Goal: Feedback & Contribution: Submit feedback/report problem

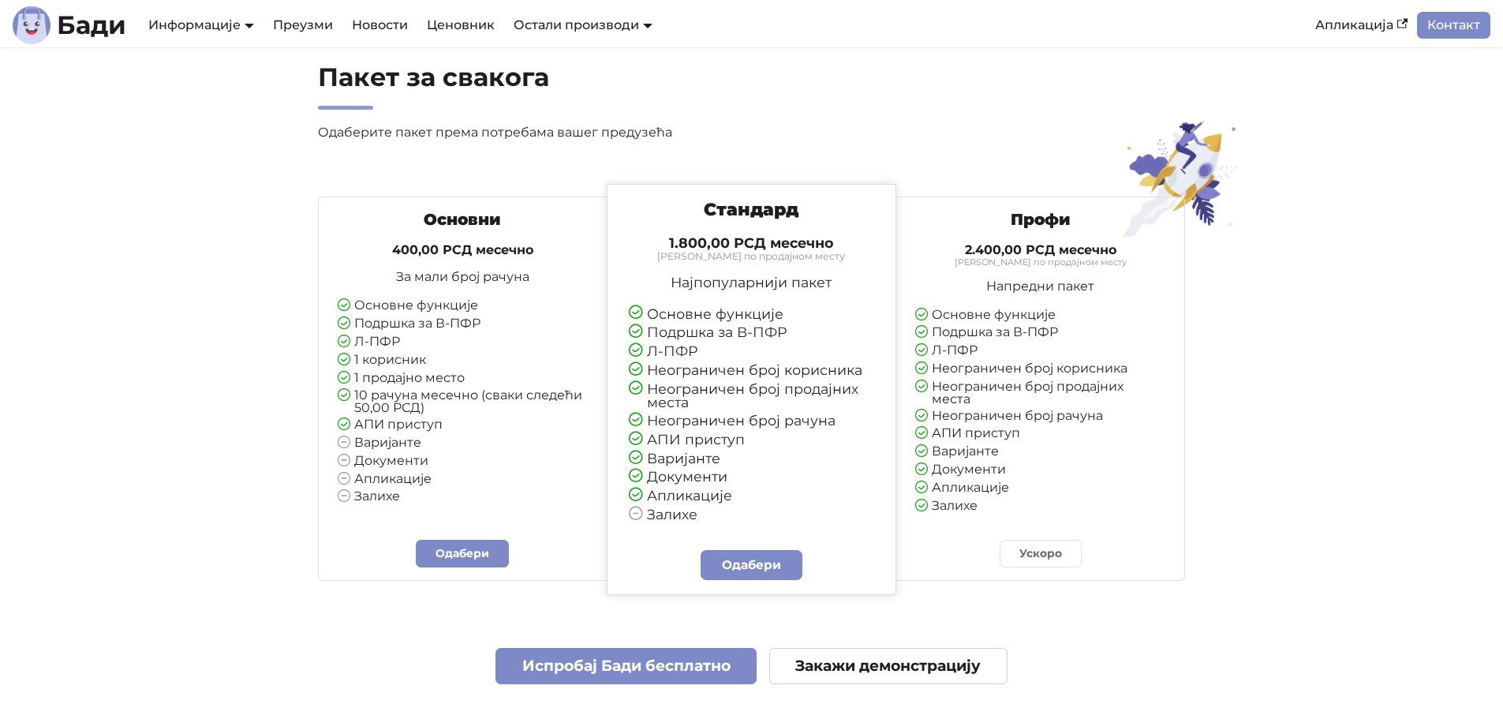
scroll to position [3629, 0]
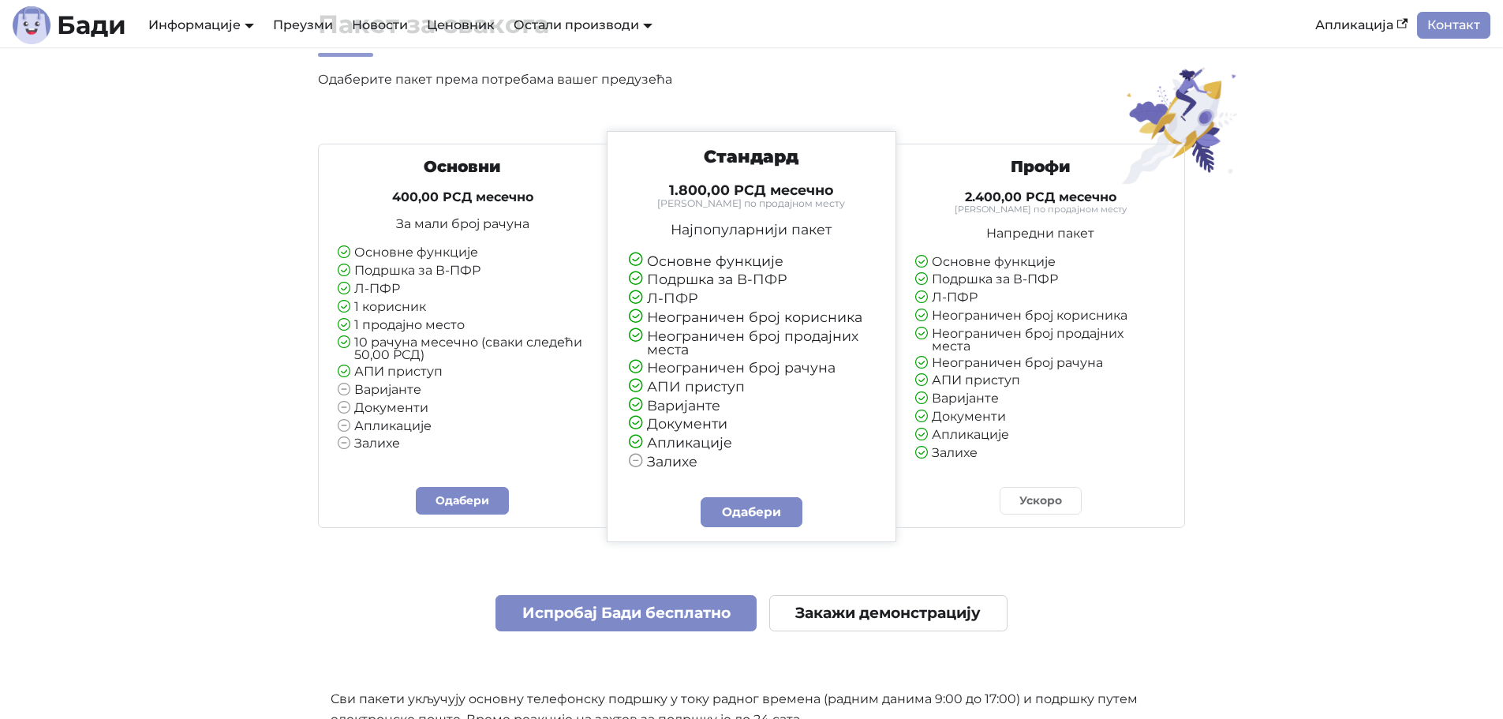
click at [497, 330] on li "1 продајно место" at bounding box center [463, 326] width 250 height 14
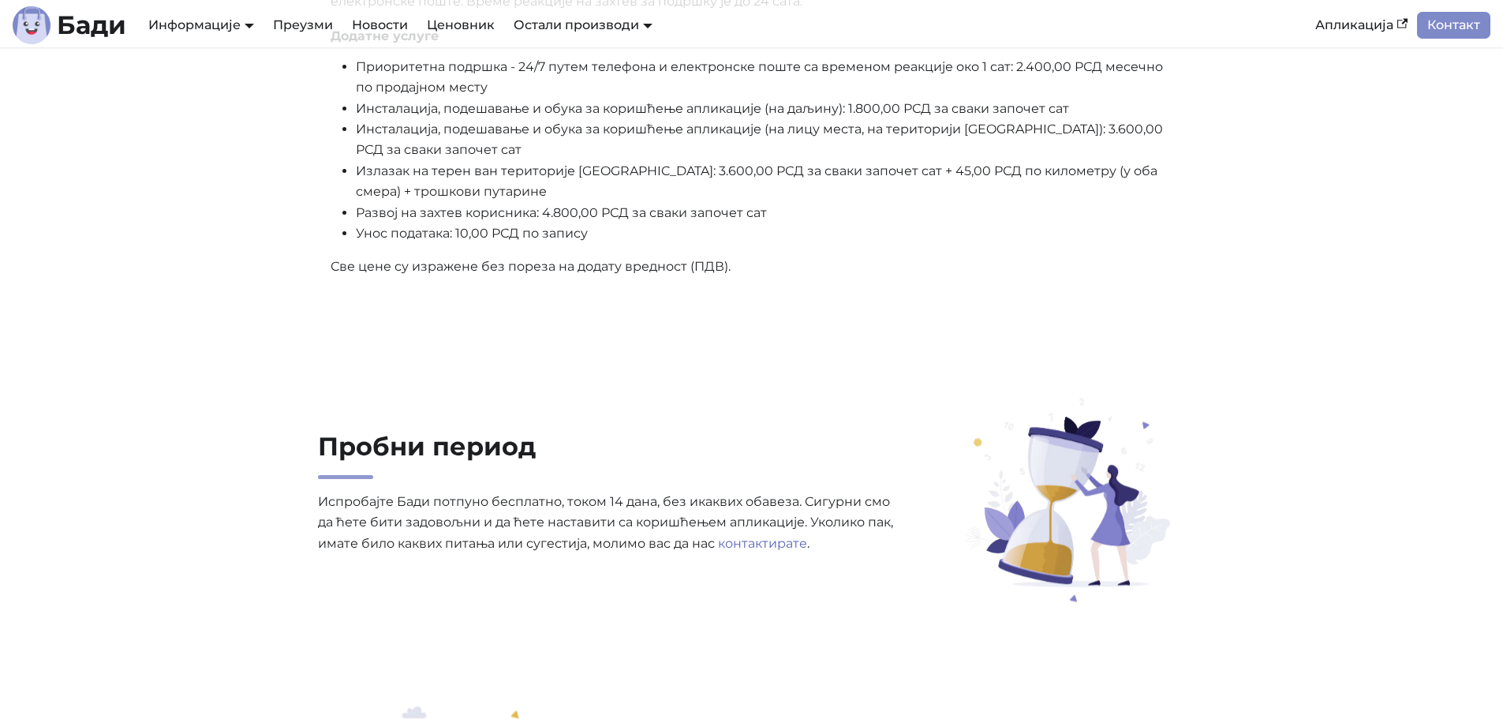
scroll to position [4339, 0]
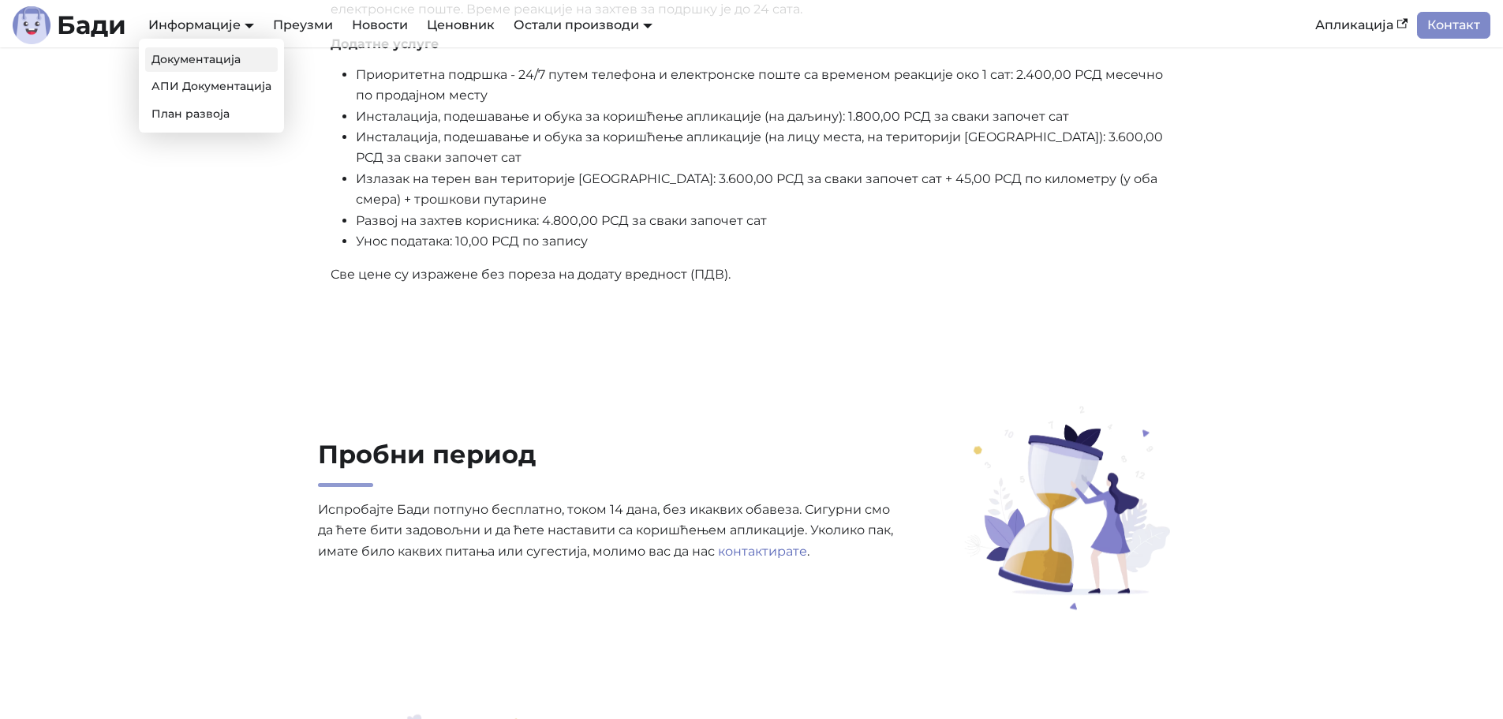
click at [234, 51] on link "Документација" at bounding box center [211, 59] width 133 height 24
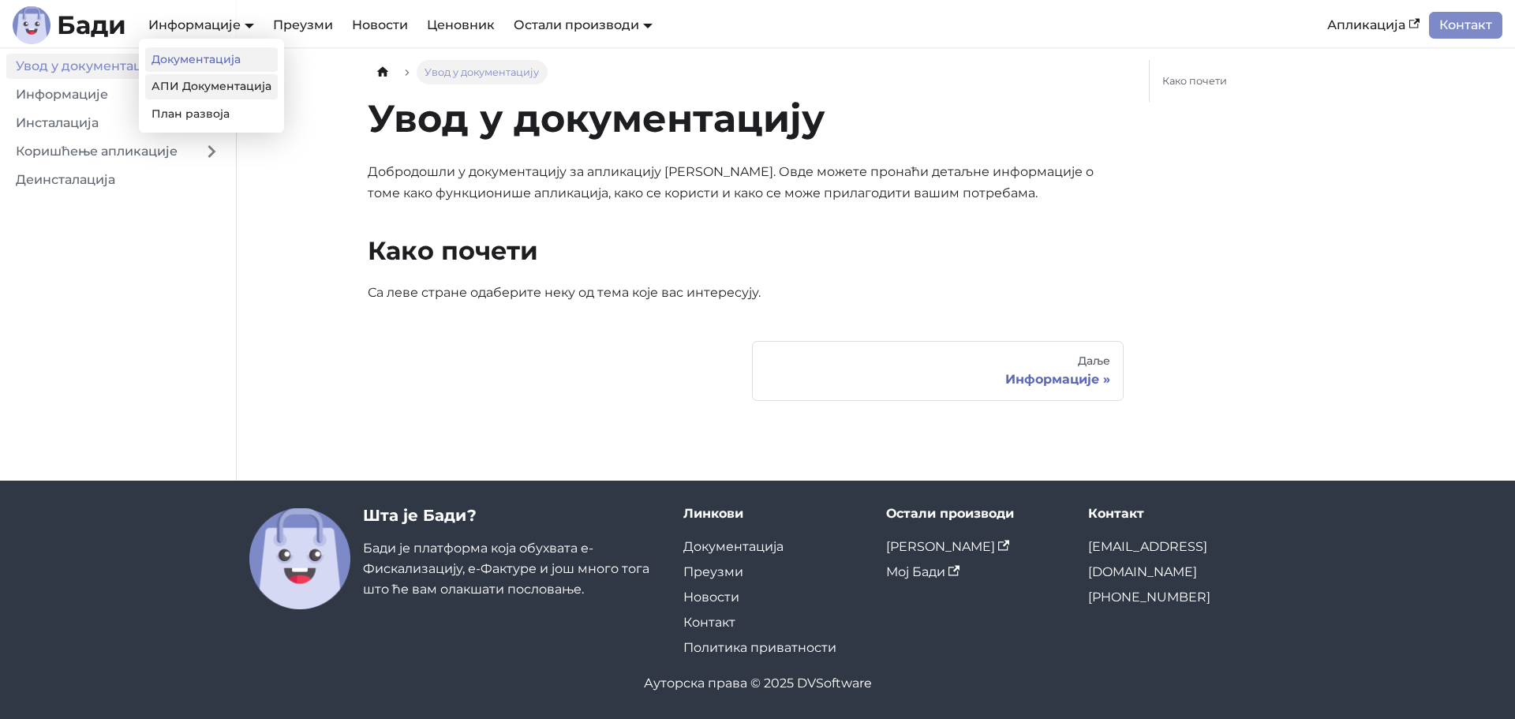
click at [186, 80] on link "АПИ Документација" at bounding box center [211, 86] width 133 height 24
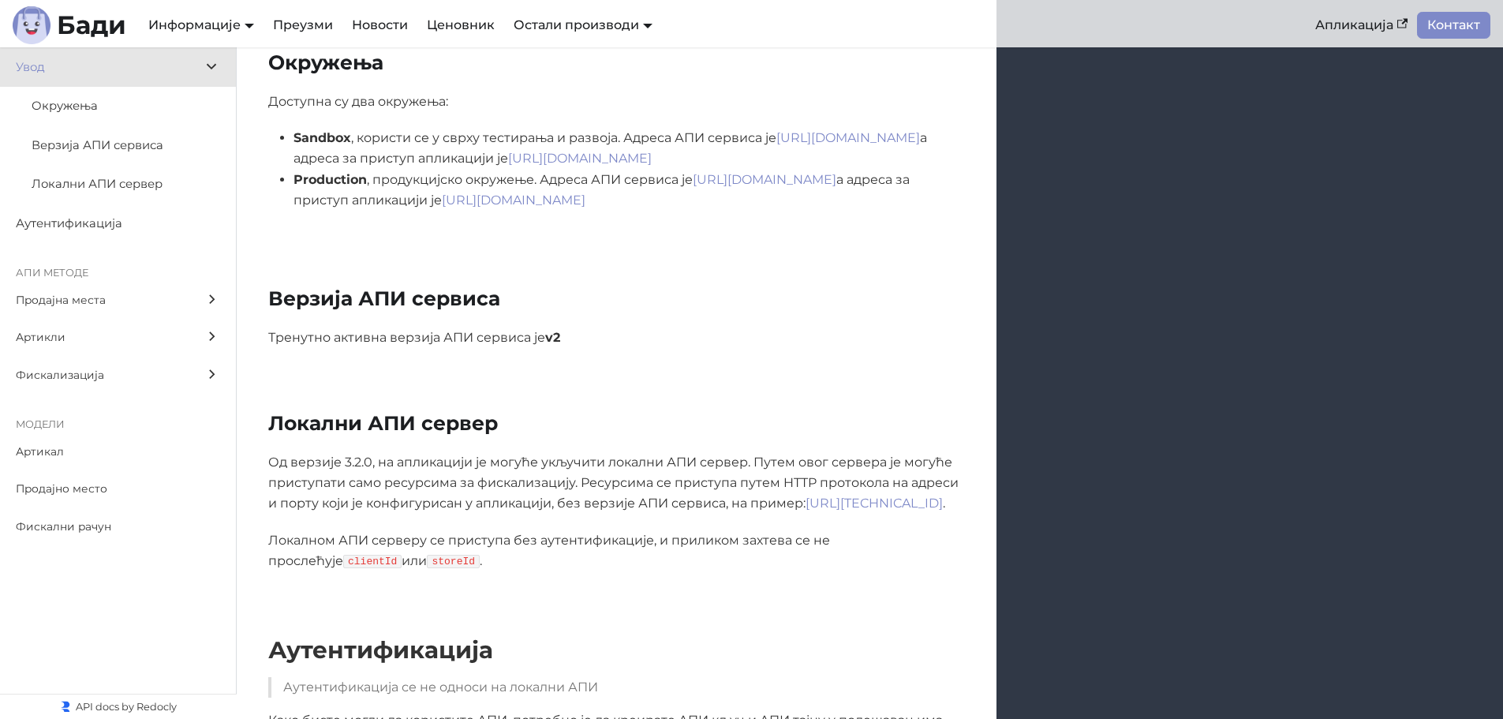
scroll to position [394, 0]
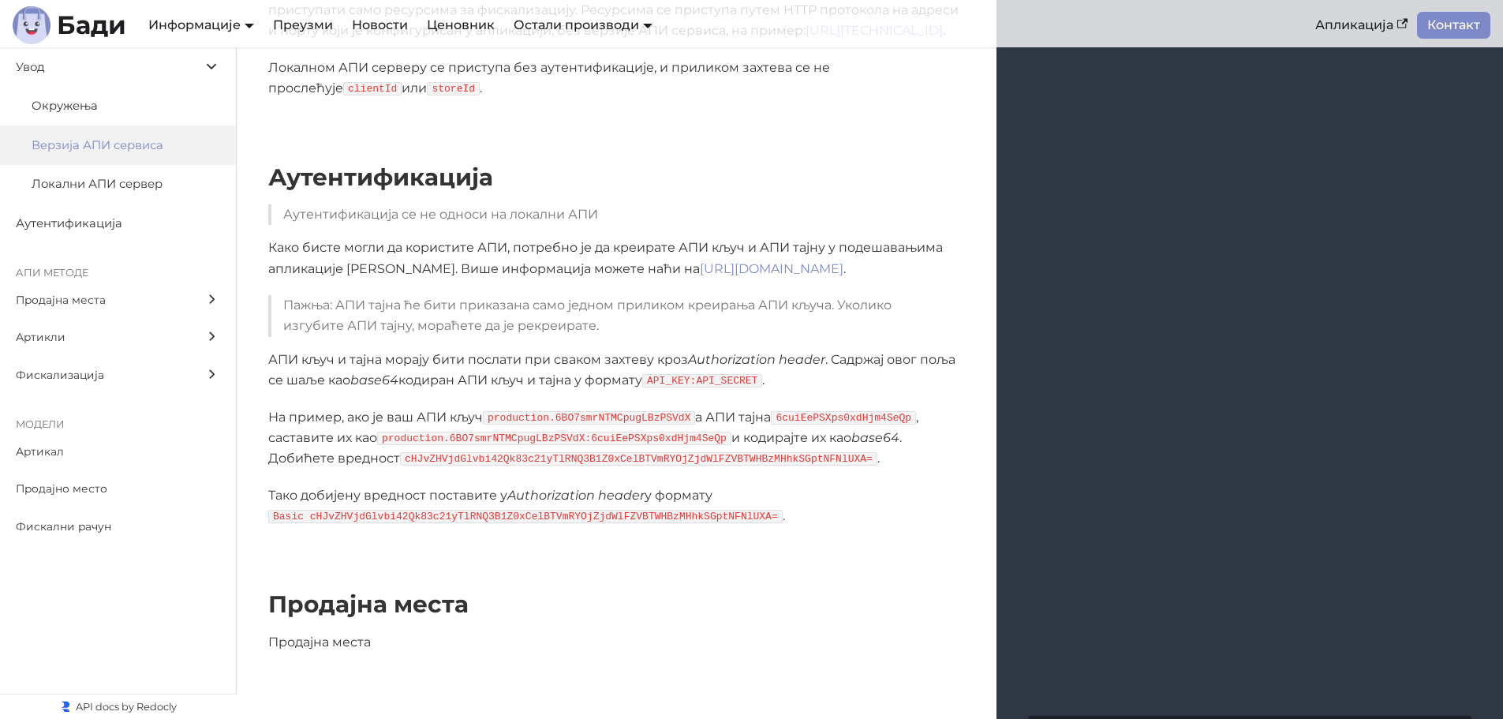
scroll to position [868, 0]
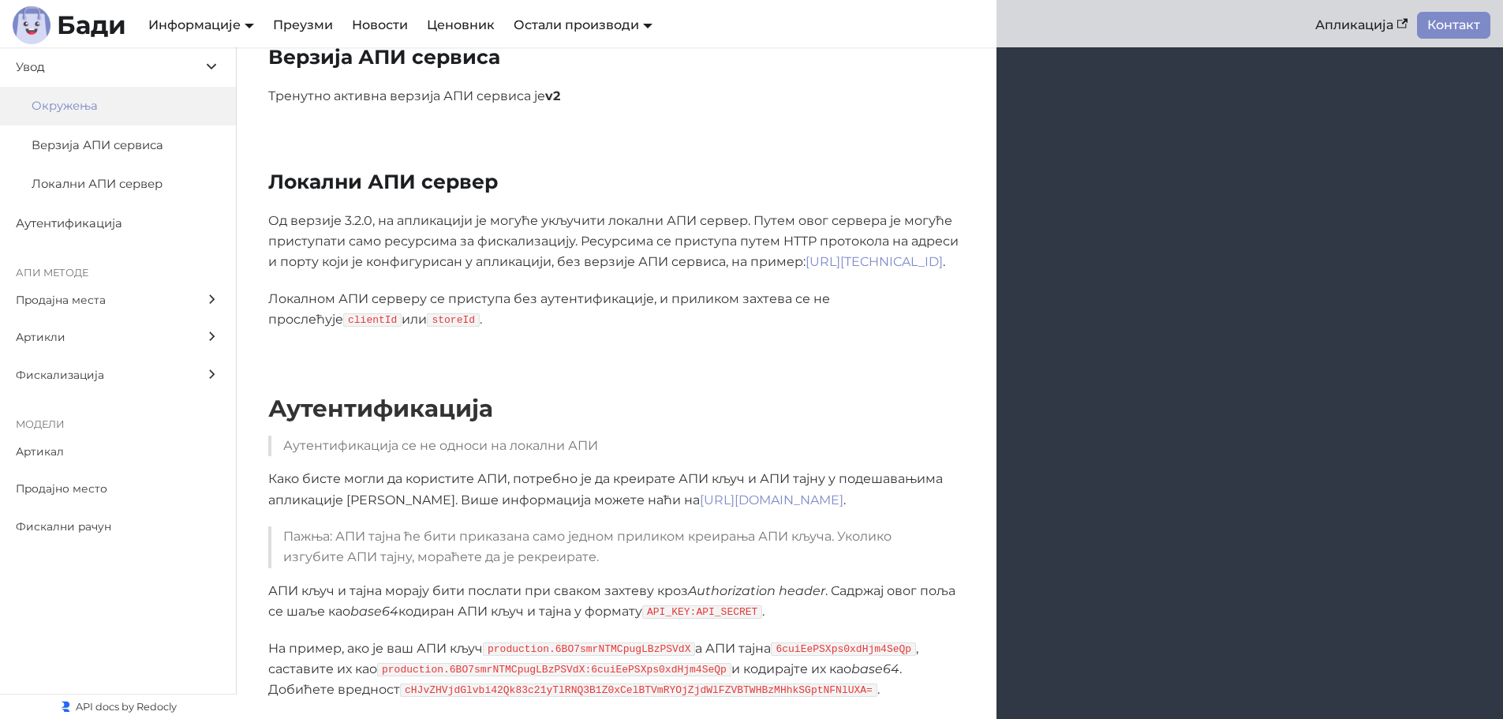
scroll to position [868, 0]
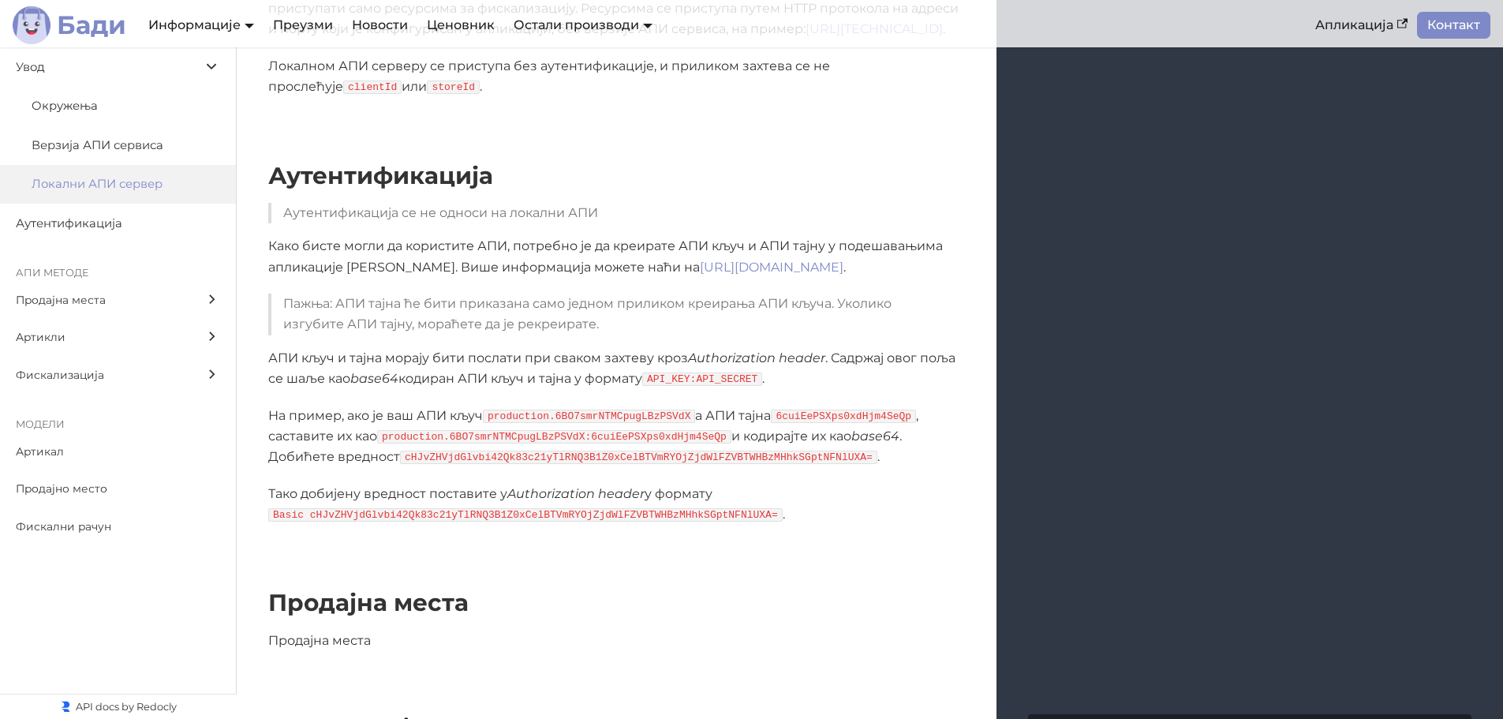
click at [107, 31] on b "Бади" at bounding box center [91, 25] width 69 height 25
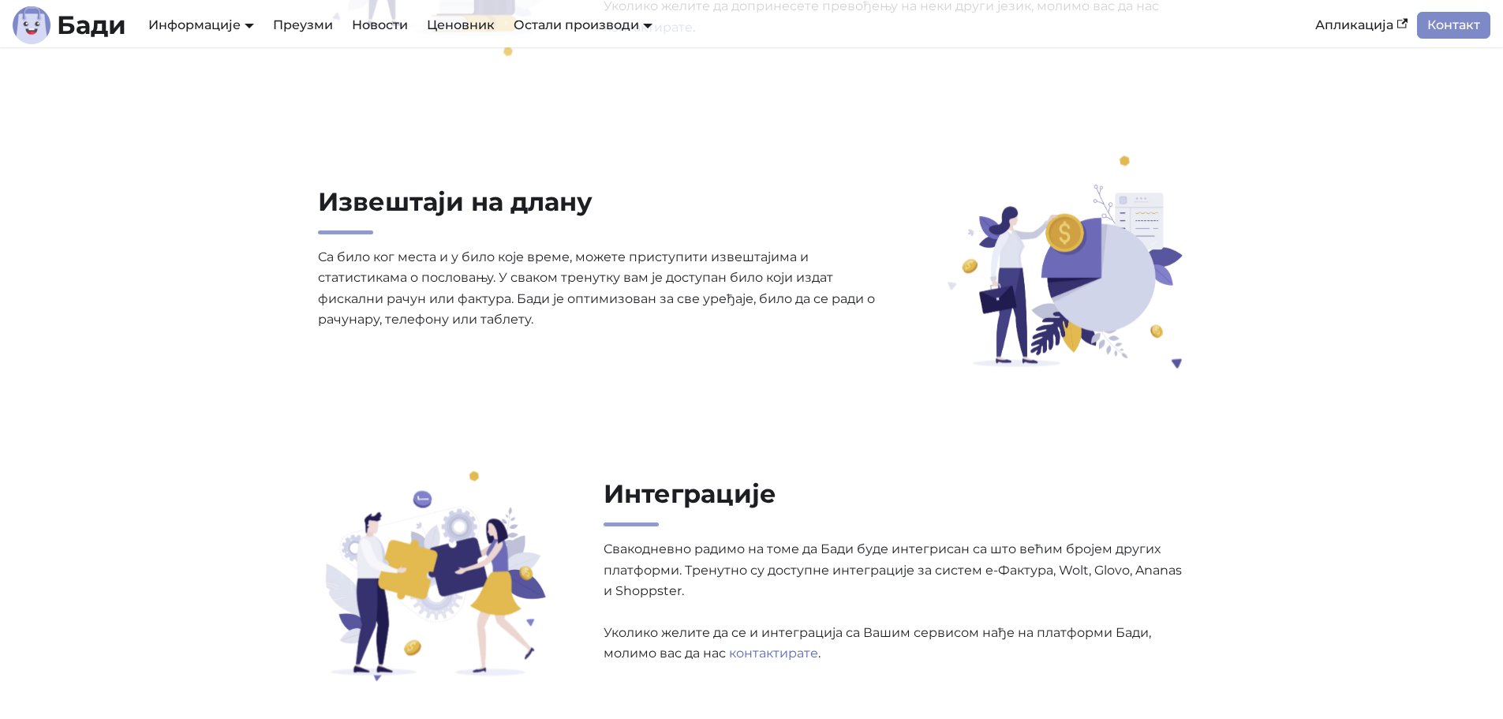
scroll to position [2603, 0]
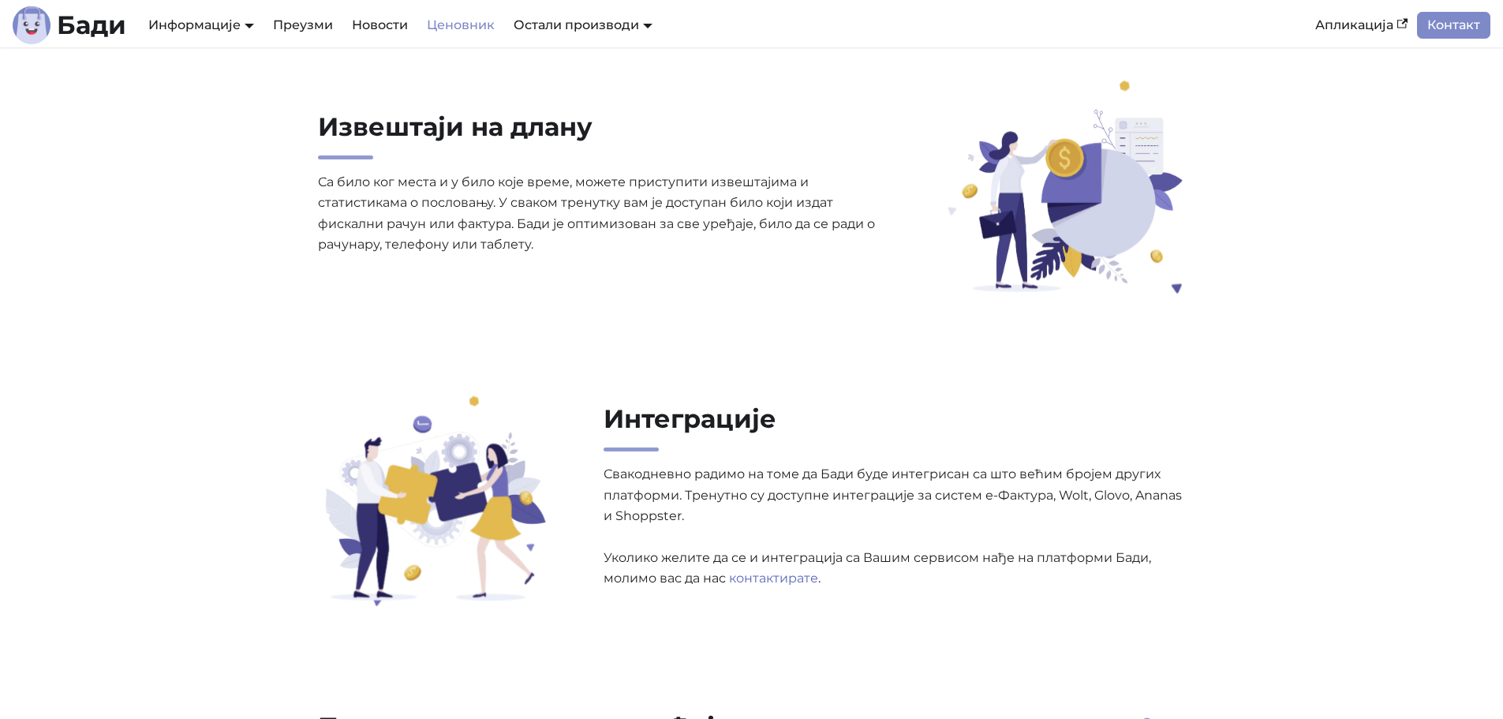
click at [440, 21] on link "Ценовник" at bounding box center [460, 25] width 87 height 27
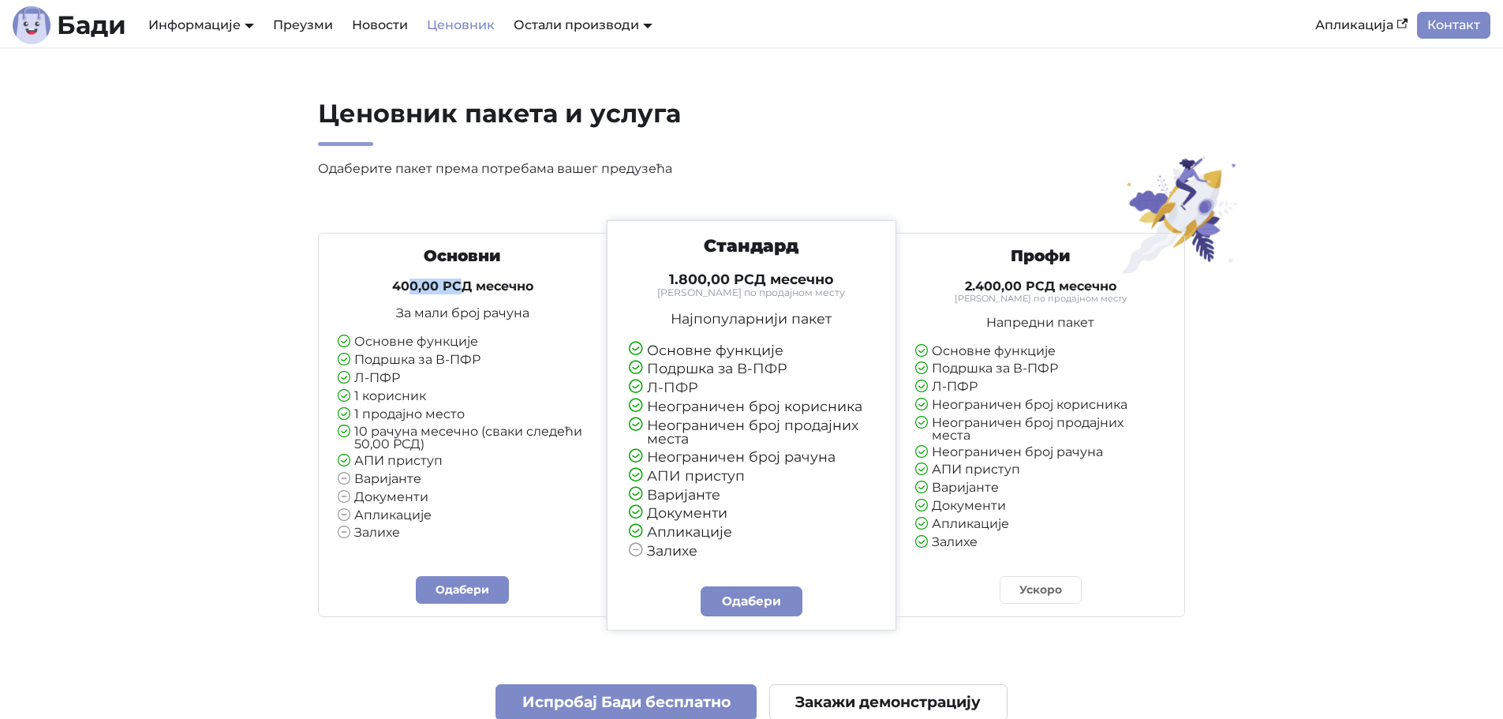
drag, startPoint x: 412, startPoint y: 286, endPoint x: 465, endPoint y: 290, distance: 53.0
click at [465, 290] on h4 "400,00 РСД месечно" at bounding box center [463, 286] width 250 height 16
drag, startPoint x: 472, startPoint y: 293, endPoint x: 439, endPoint y: 297, distance: 33.5
click at [439, 297] on div "Основни 400,00 РСД месечно За мали број рачуна Основне функције Подршка за В-ПФ…" at bounding box center [462, 393] width 275 height 294
click at [470, 315] on p "За мали број рачуна" at bounding box center [463, 313] width 250 height 13
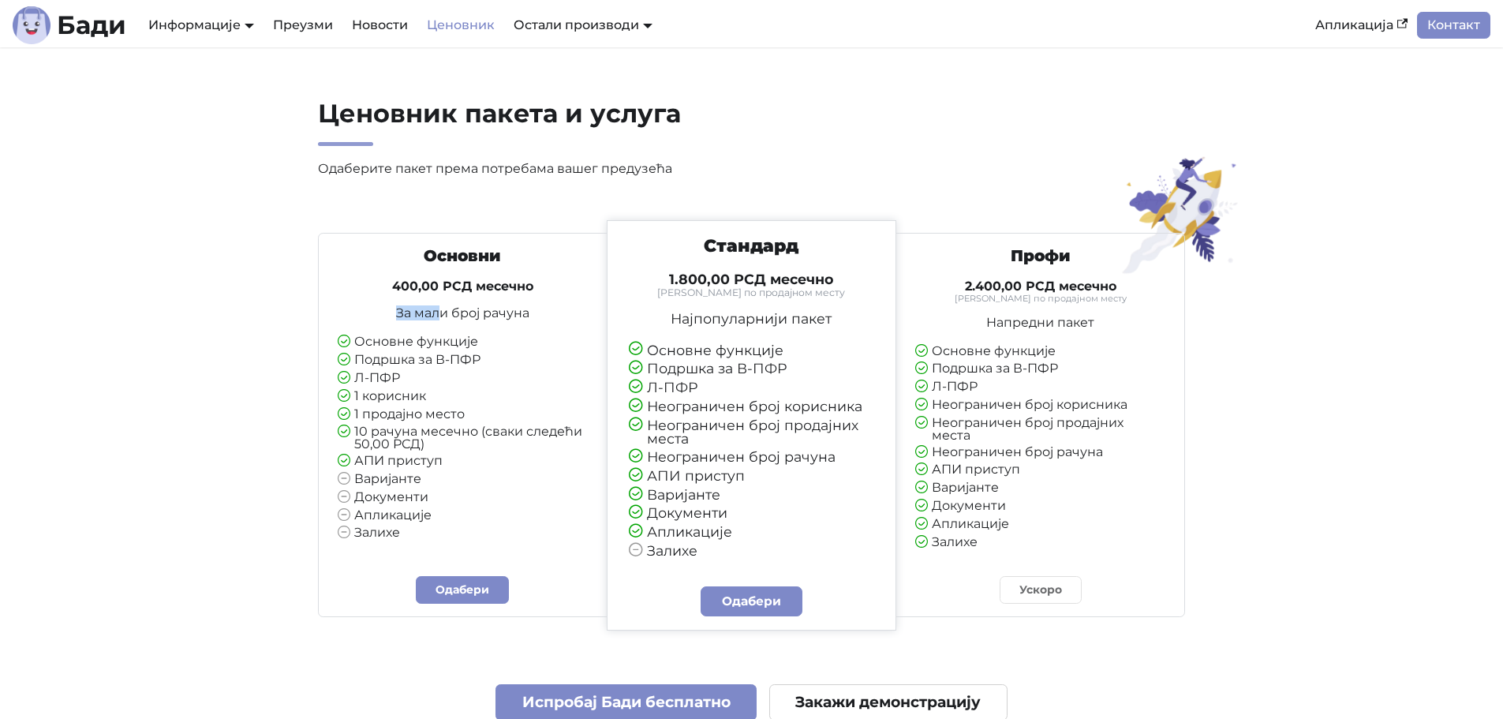
drag, startPoint x: 437, startPoint y: 310, endPoint x: 399, endPoint y: 300, distance: 39.2
click at [399, 300] on div "Основни 400,00 РСД месечно За мали број рачуна Основне функције Подршка за В-ПФ…" at bounding box center [462, 393] width 275 height 294
click at [465, 595] on link "Одабери" at bounding box center [462, 590] width 93 height 28
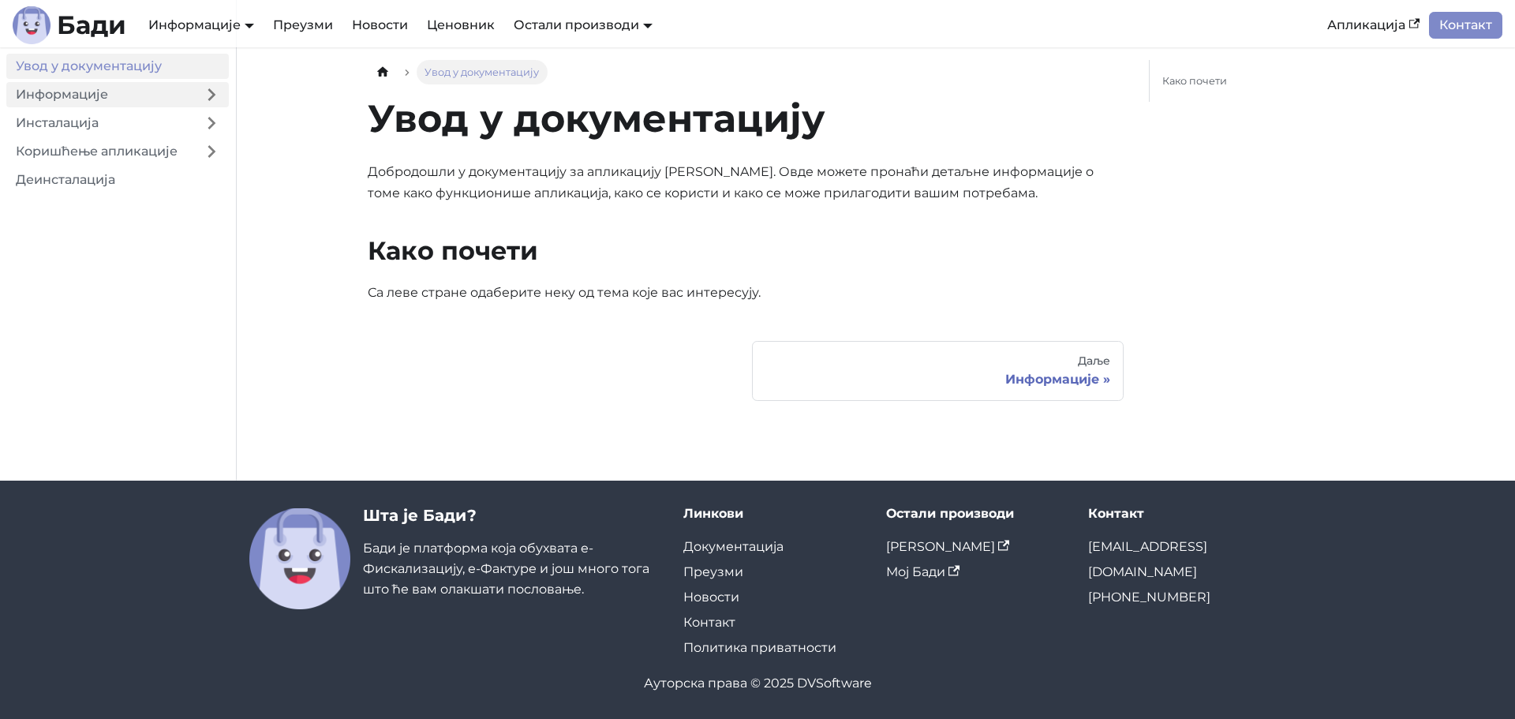
click at [130, 92] on link "Информације" at bounding box center [100, 94] width 188 height 25
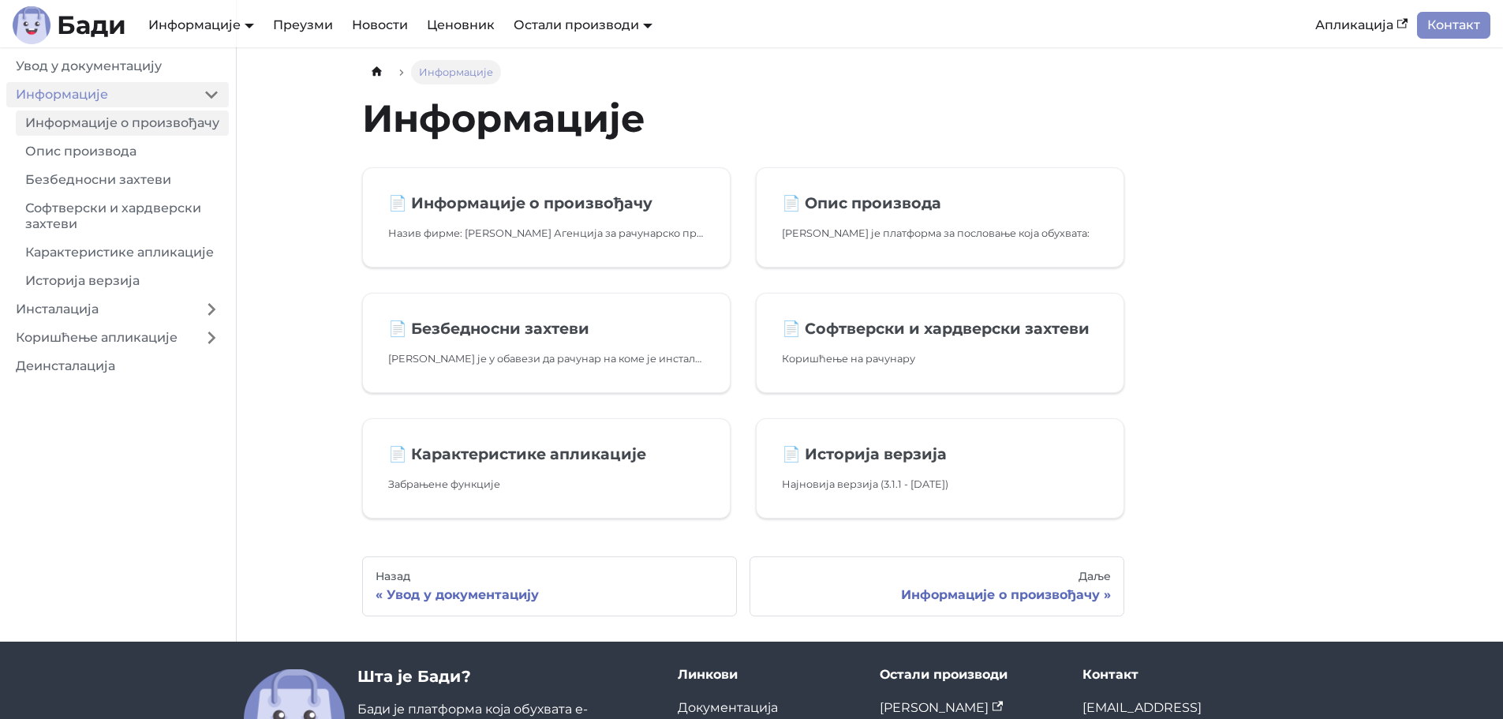
click at [155, 130] on link "Информације о произвођачу" at bounding box center [122, 122] width 213 height 25
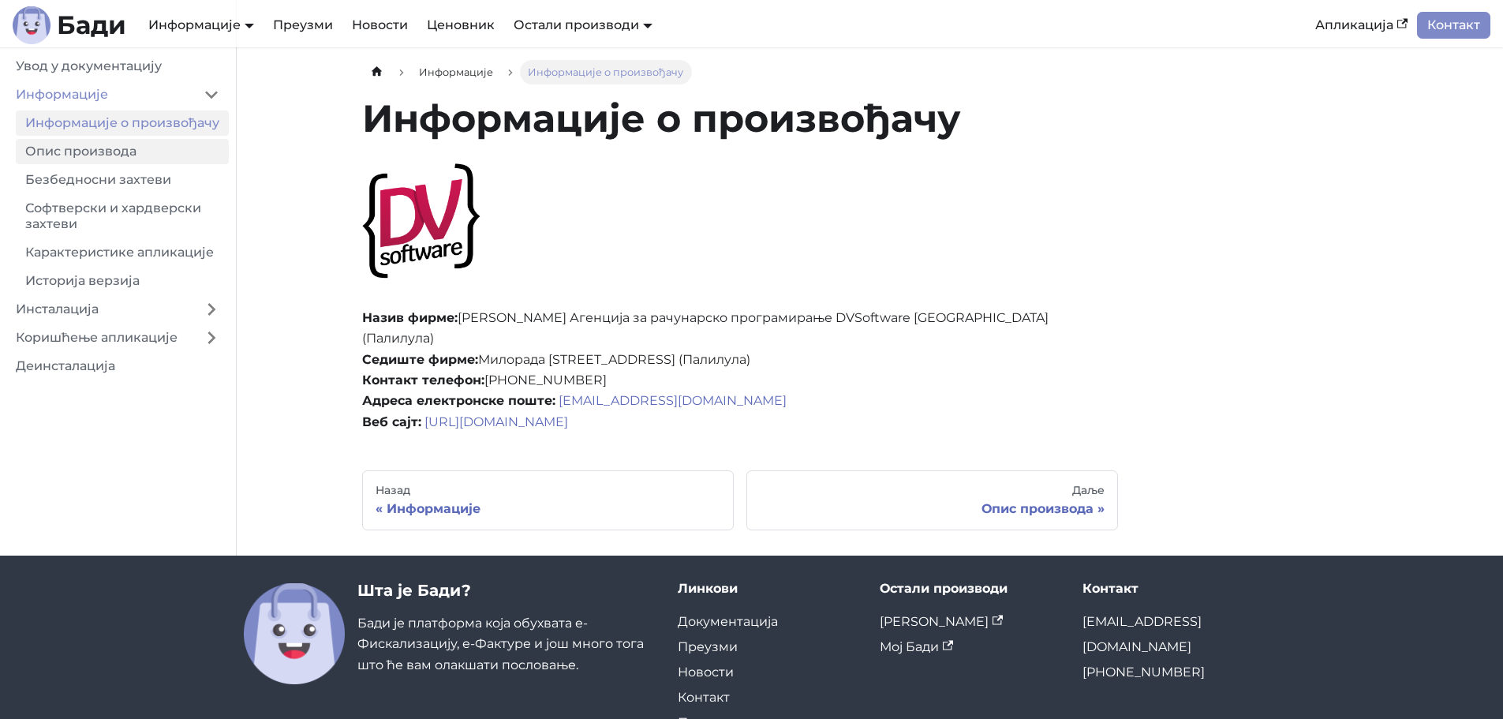
click at [146, 164] on link "Опис производа" at bounding box center [122, 151] width 213 height 25
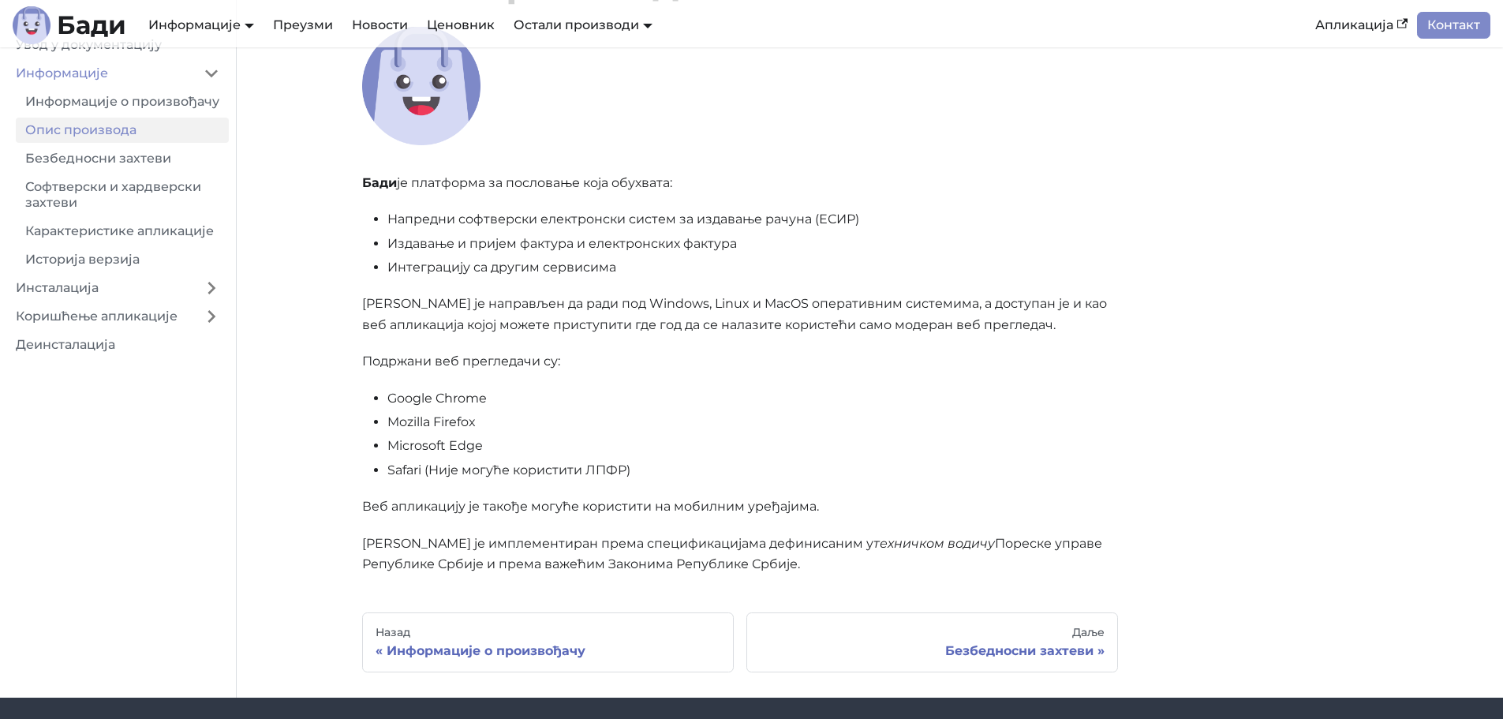
scroll to position [158, 0]
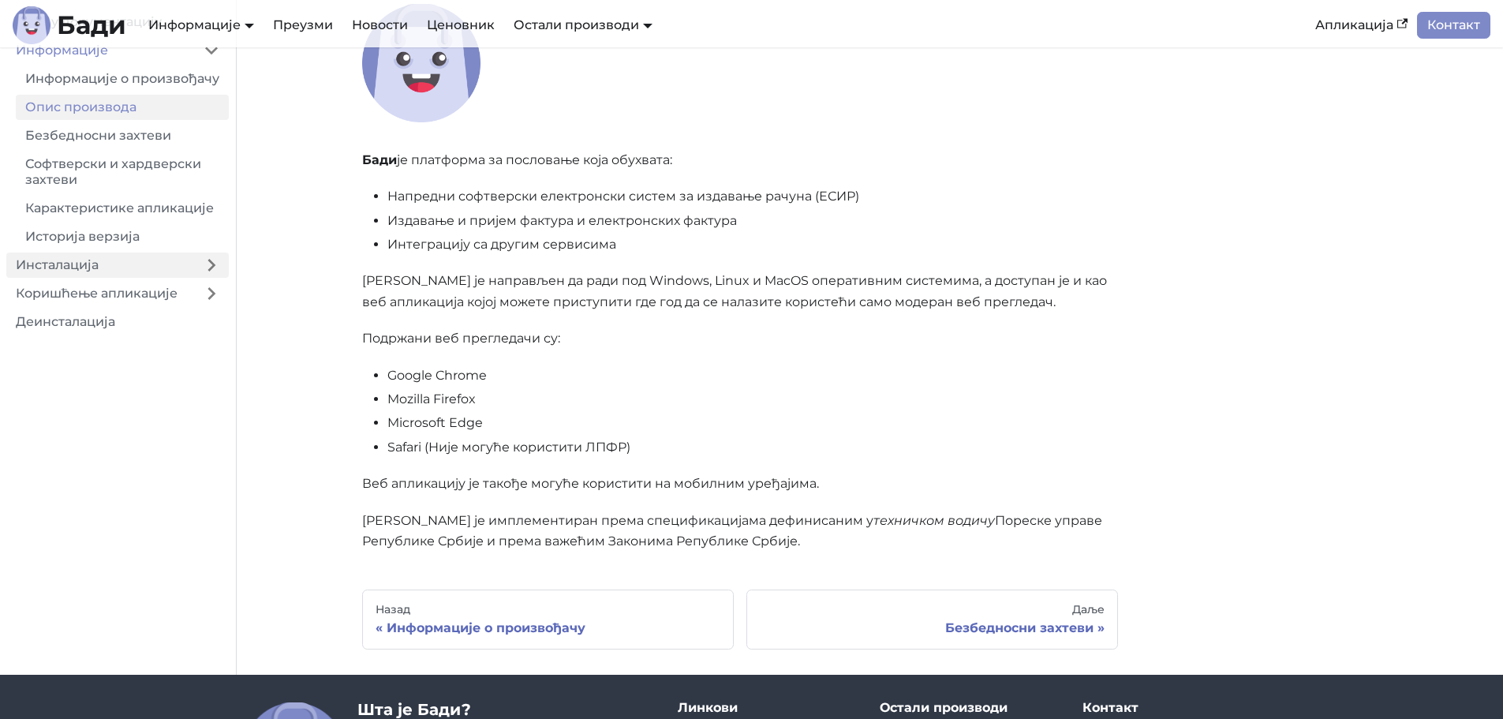
click at [121, 273] on link "Инсталација" at bounding box center [100, 264] width 188 height 25
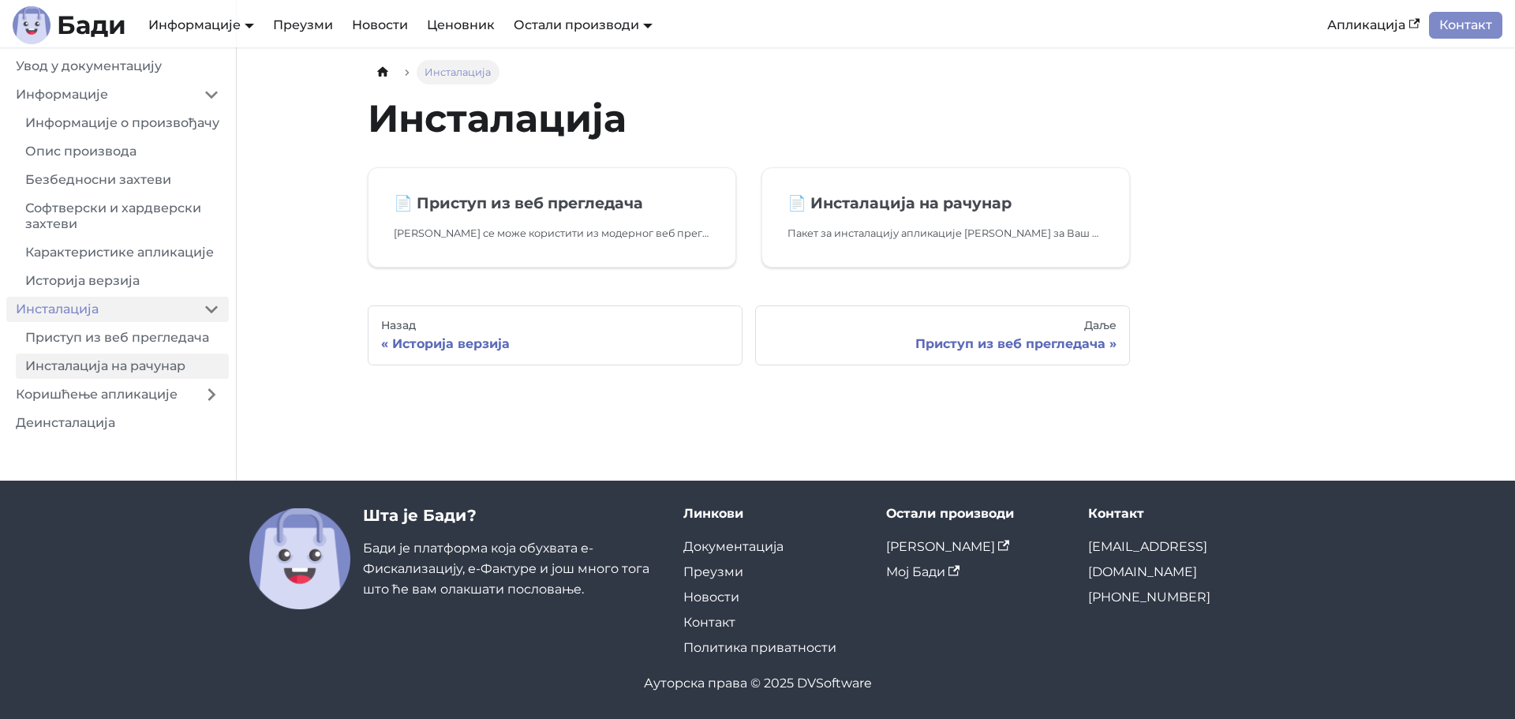
click at [118, 379] on link "Инсталација на рачунар" at bounding box center [122, 365] width 213 height 25
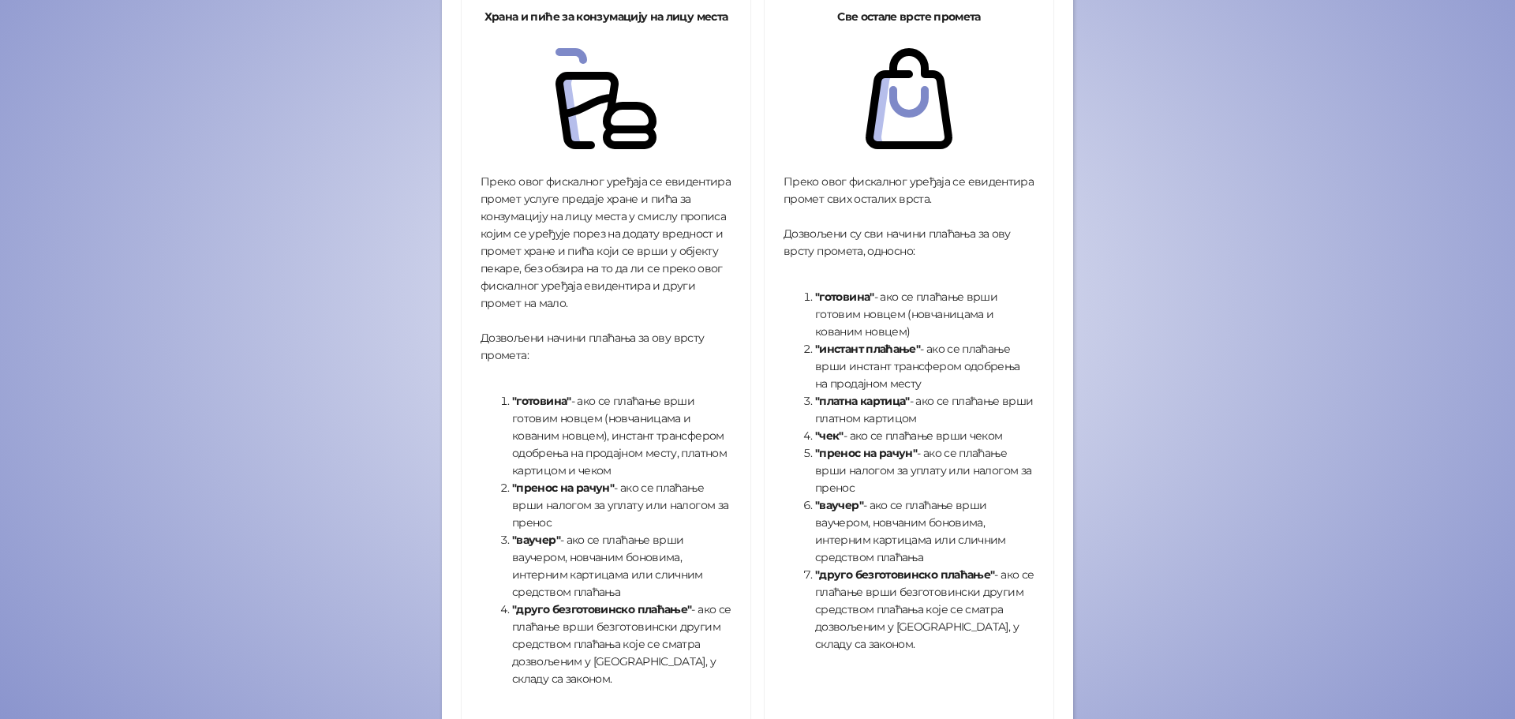
scroll to position [394, 0]
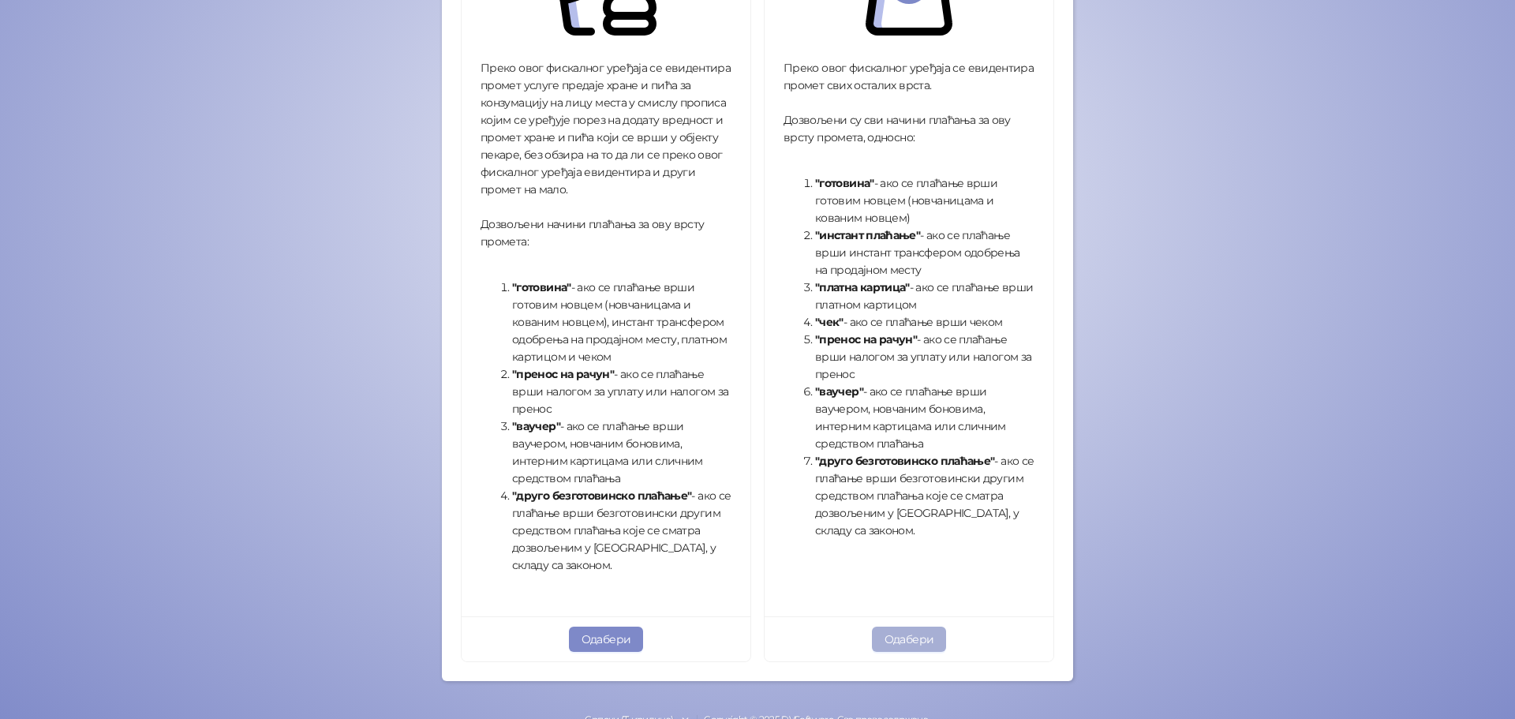
click at [891, 637] on button "Одабери" at bounding box center [909, 638] width 75 height 25
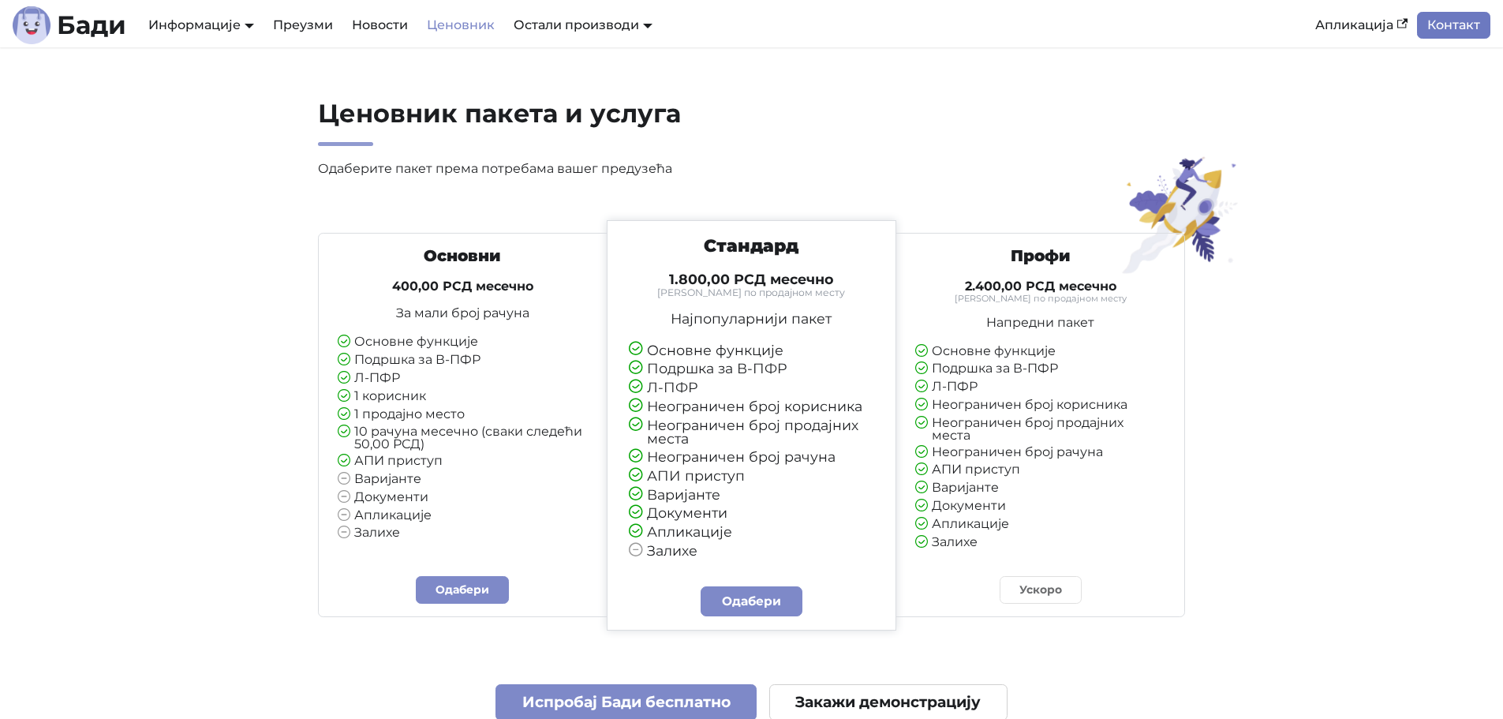
click at [1462, 20] on link "Контакт" at bounding box center [1453, 25] width 73 height 27
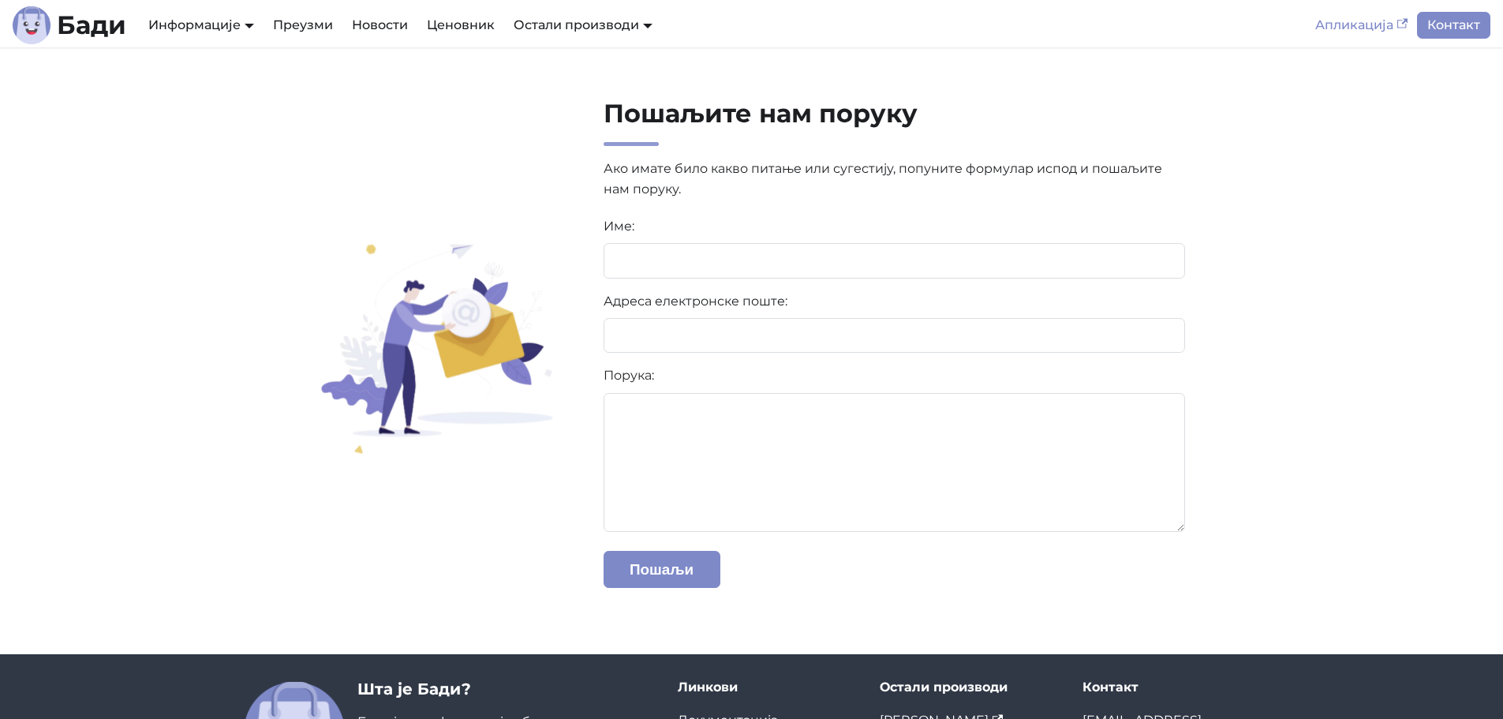
click at [1380, 28] on link "Апликација" at bounding box center [1361, 25] width 111 height 27
click at [782, 260] on input "text" at bounding box center [894, 260] width 582 height 35
type input "**********"
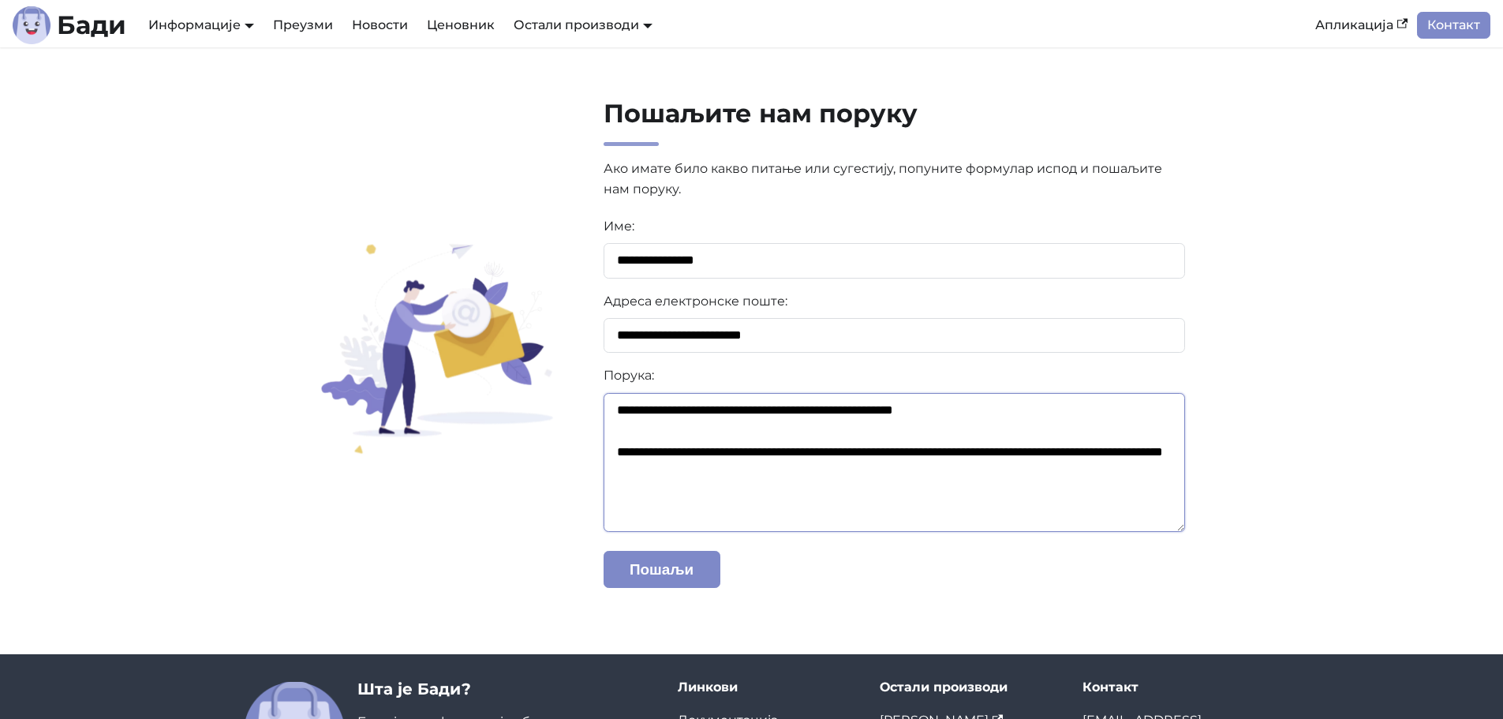
click at [785, 405] on textarea "**********" at bounding box center [894, 462] width 582 height 139
click at [811, 474] on textarea "**********" at bounding box center [894, 462] width 582 height 139
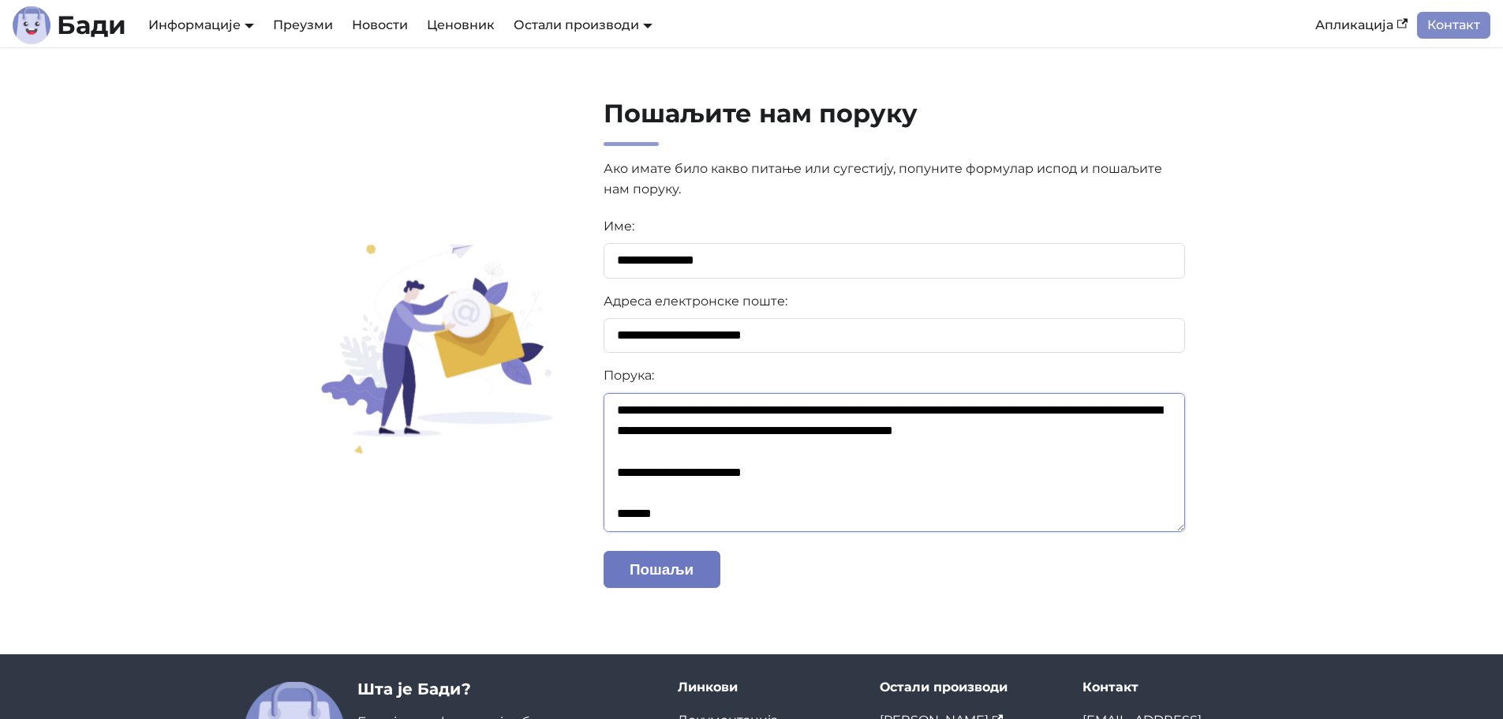
type textarea "**********"
click at [692, 566] on button "Пошаљи" at bounding box center [661, 569] width 117 height 37
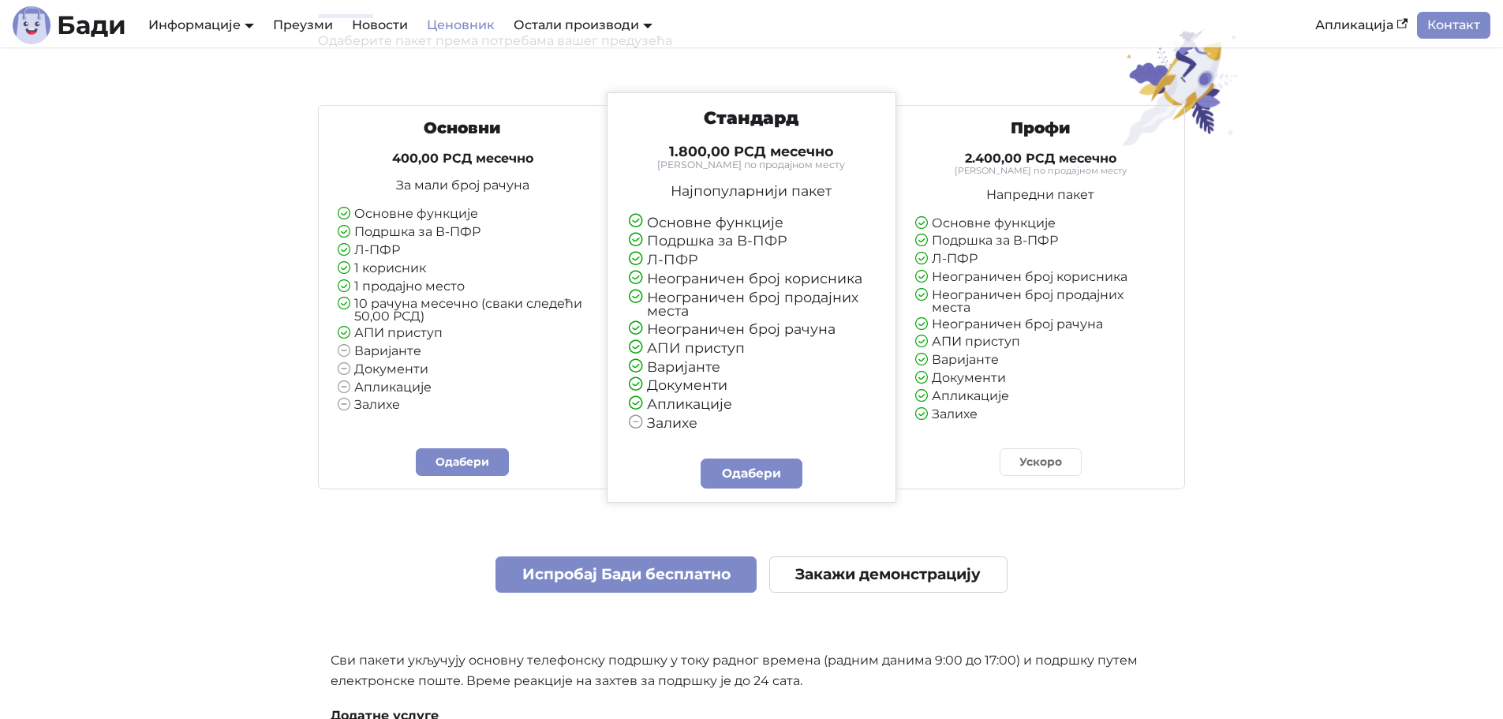
scroll to position [158, 0]
